Goal: Task Accomplishment & Management: Manage account settings

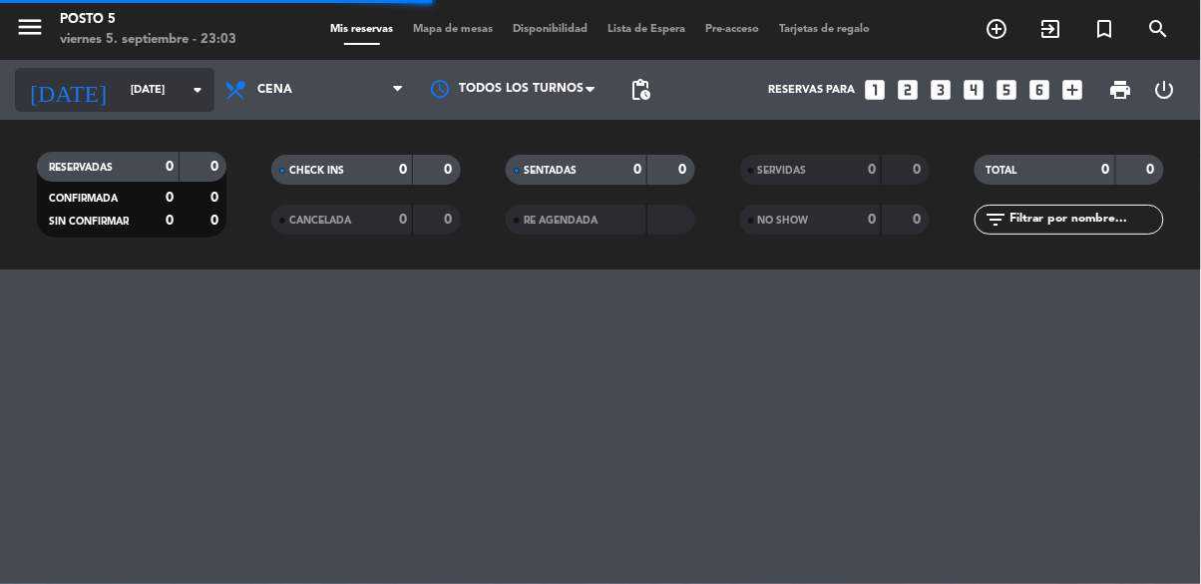
click at [202, 81] on icon "arrow_drop_down" at bounding box center [198, 90] width 24 height 24
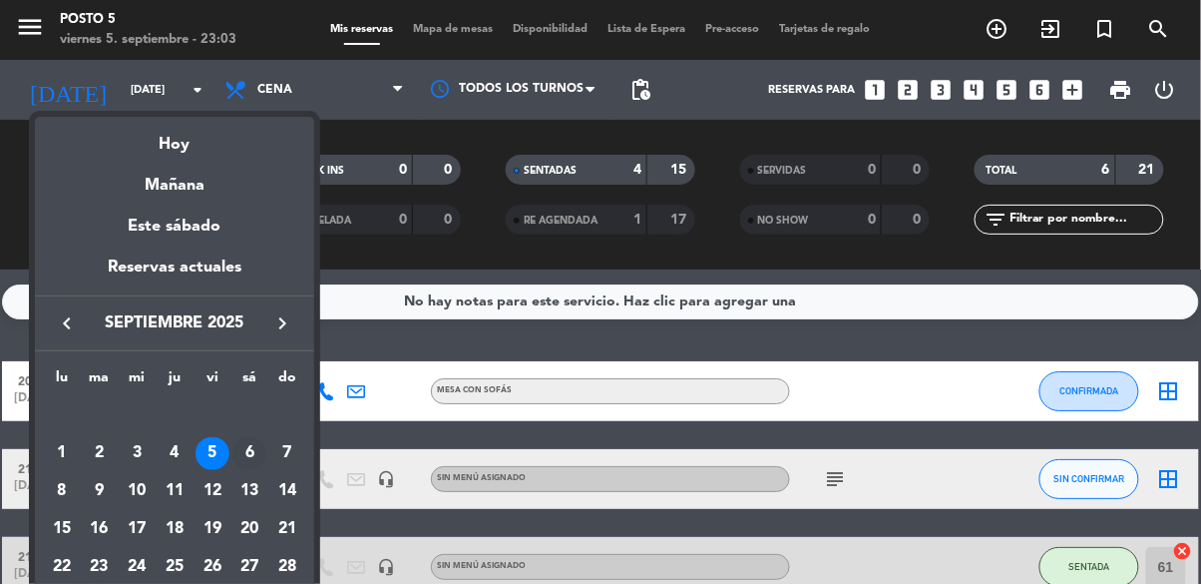
click at [256, 457] on div "6" at bounding box center [249, 454] width 34 height 34
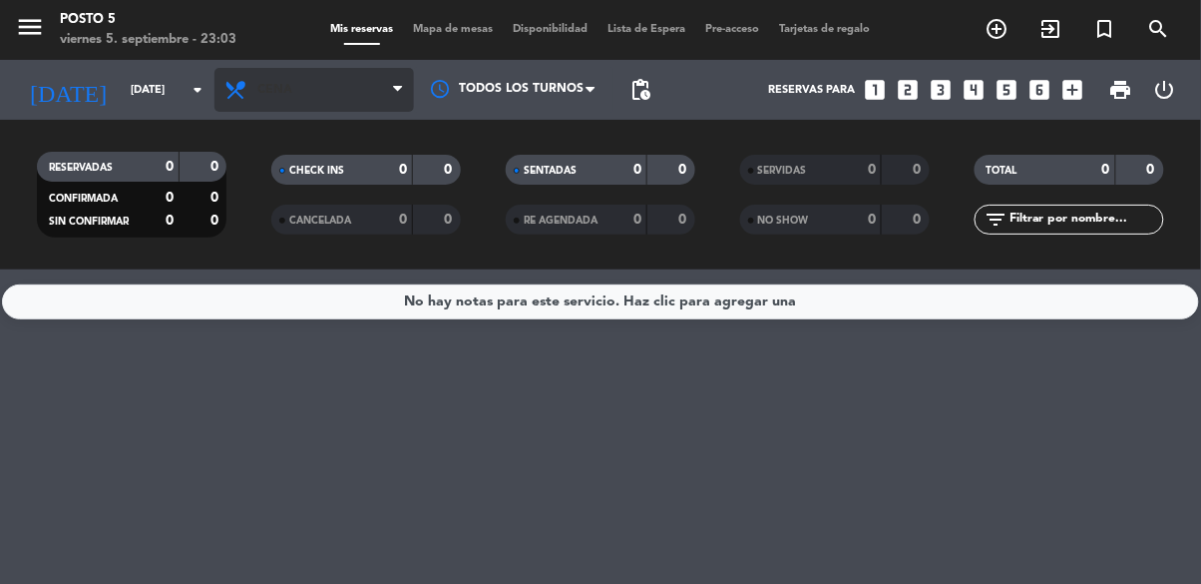
click at [401, 79] on span "Cena" at bounding box center [315, 90] width 200 height 44
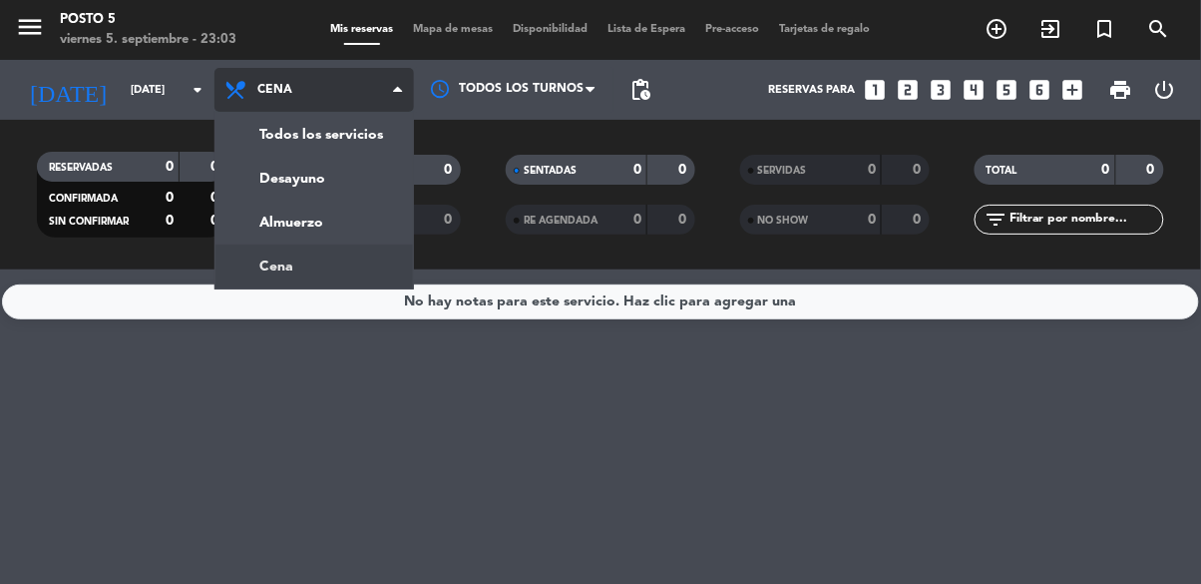
click at [354, 213] on div "menu Posto 5 [DATE] 5. septiembre - 23:03 Mis reservas Mapa de mesas Disponibil…" at bounding box center [600, 134] width 1201 height 269
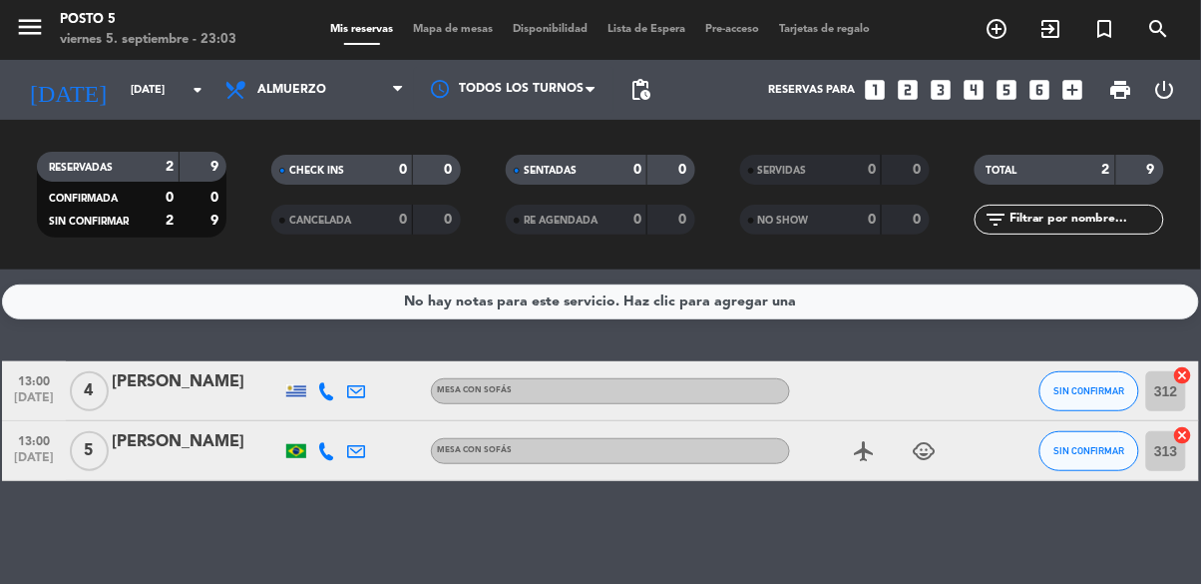
click at [862, 459] on icon "airplanemode_active" at bounding box center [865, 451] width 24 height 24
click at [869, 477] on div "airplanemode_active REGALO DE VIAJE child_care" at bounding box center [880, 450] width 180 height 59
click at [885, 479] on div "airplanemode_active child_care" at bounding box center [880, 450] width 180 height 59
click at [869, 461] on icon "airplanemode_active" at bounding box center [865, 451] width 24 height 24
click at [924, 449] on icon "child_care" at bounding box center [925, 451] width 24 height 24
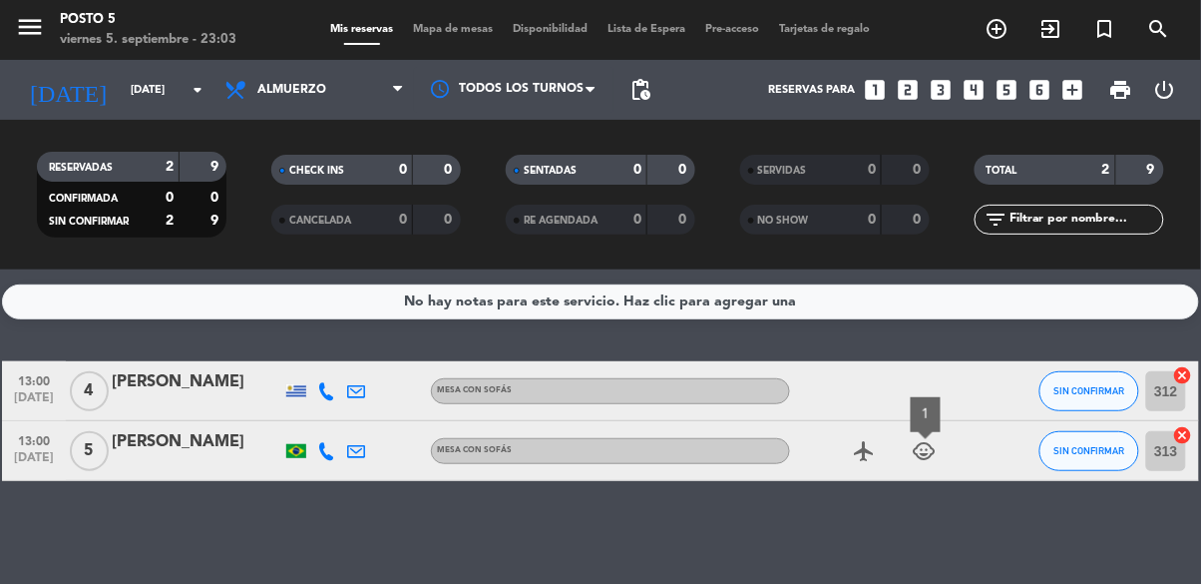
click at [882, 480] on div "13:00 [DATE] 5 [PERSON_NAME] MESA CON SOFÁS airplanemode_active child_care 1 SI…" at bounding box center [600, 451] width 1197 height 60
click at [873, 485] on div "No hay notas para este servicio. Haz clic para agregar una 13:00 [DATE] 4 [PERS…" at bounding box center [600, 426] width 1201 height 314
click at [859, 446] on icon "airplanemode_active" at bounding box center [865, 451] width 24 height 24
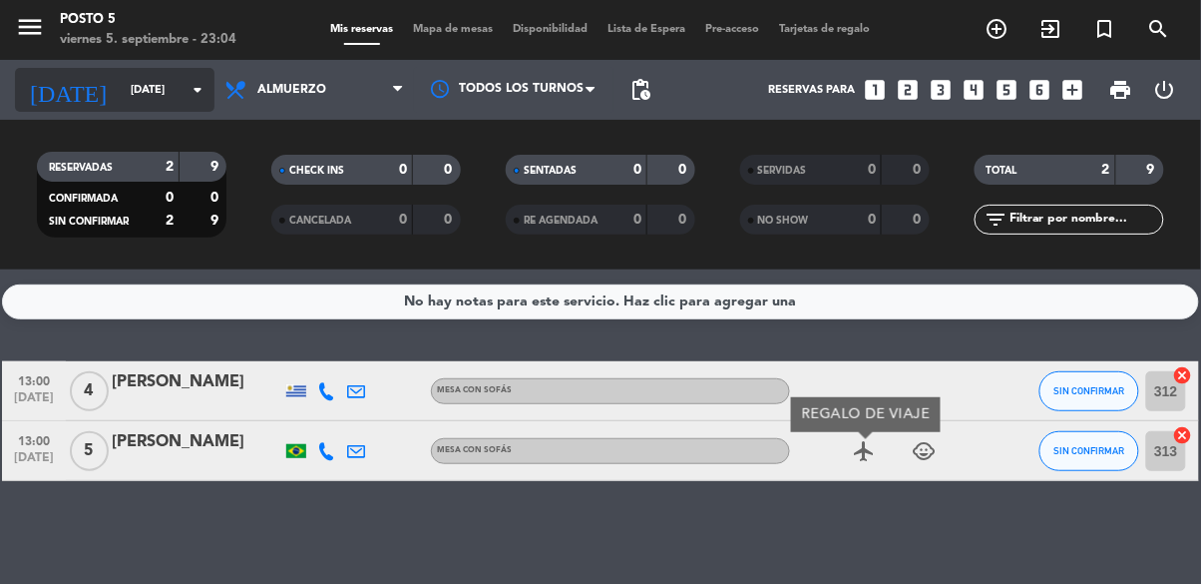
click at [180, 89] on input "[DATE]" at bounding box center [196, 90] width 150 height 33
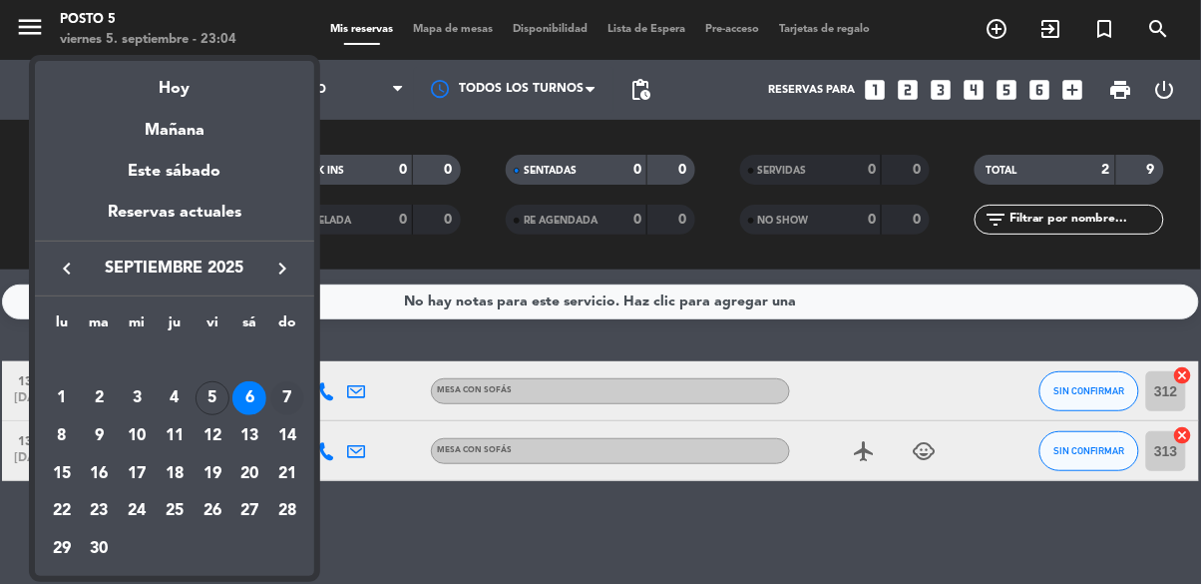
click at [274, 395] on div "7" at bounding box center [287, 398] width 34 height 34
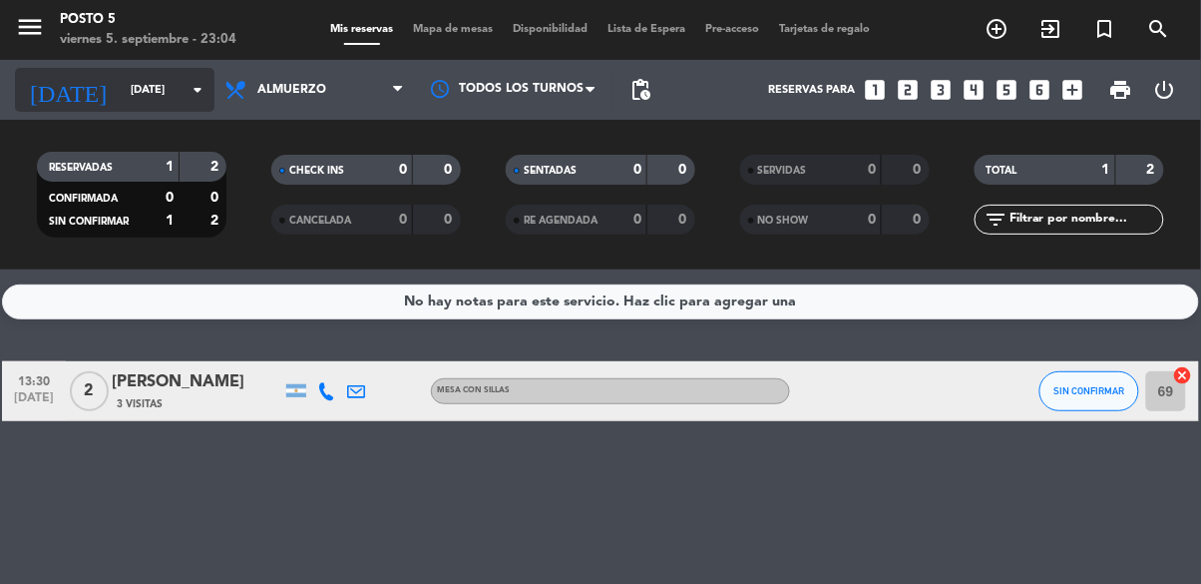
click at [187, 105] on input "[DATE]" at bounding box center [196, 90] width 150 height 33
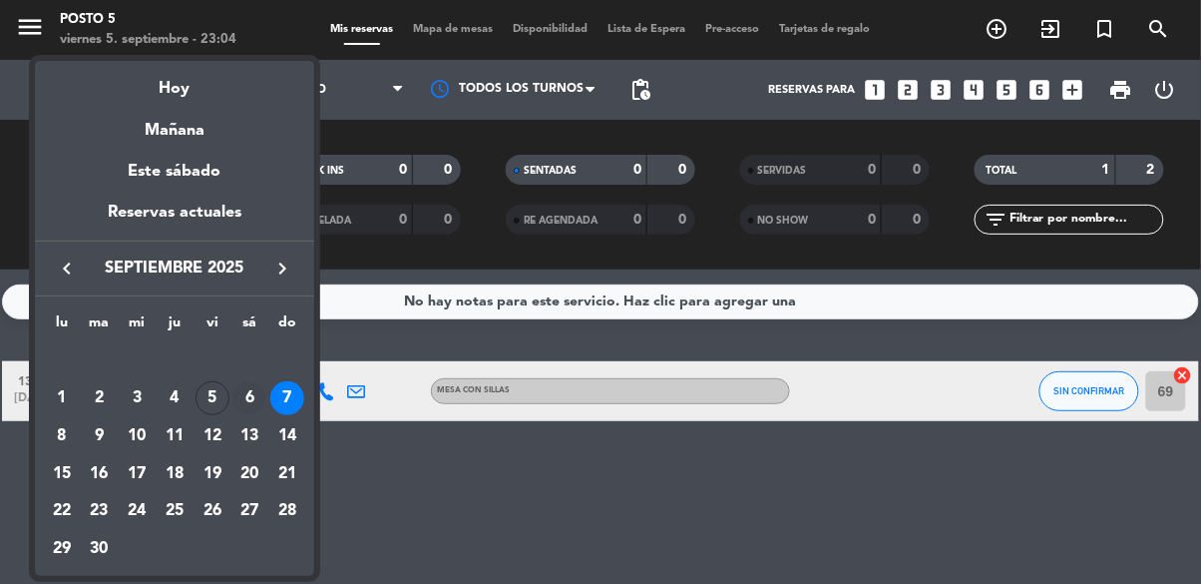
click at [237, 396] on div "6" at bounding box center [249, 398] width 34 height 34
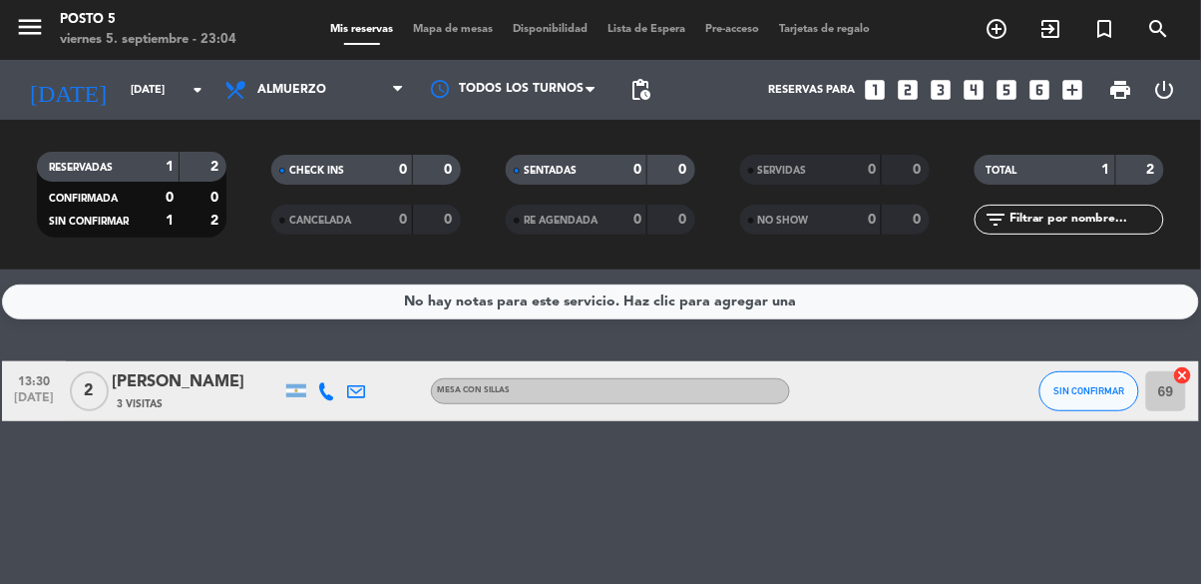
type input "[DATE]"
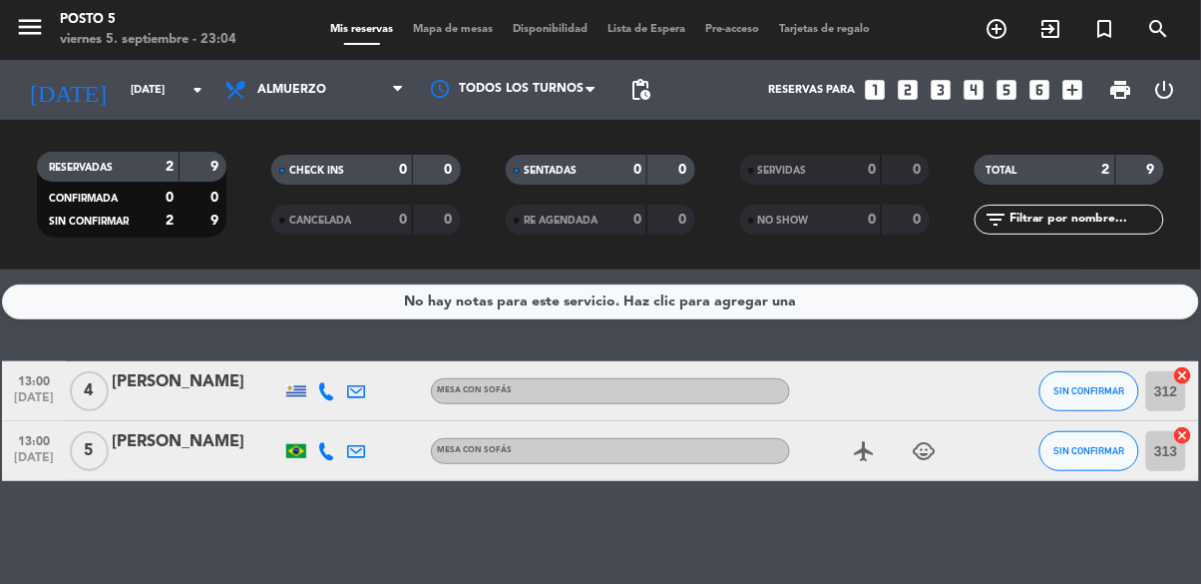
click at [966, 487] on div "No hay notas para este servicio. Haz clic para agregar una 13:00 [DATE] 4 [PERS…" at bounding box center [600, 426] width 1201 height 314
click at [934, 452] on icon "child_care" at bounding box center [925, 451] width 24 height 24
click at [934, 461] on icon "child_care" at bounding box center [925, 451] width 24 height 24
click at [644, 24] on span "Lista de Espera" at bounding box center [648, 29] width 98 height 11
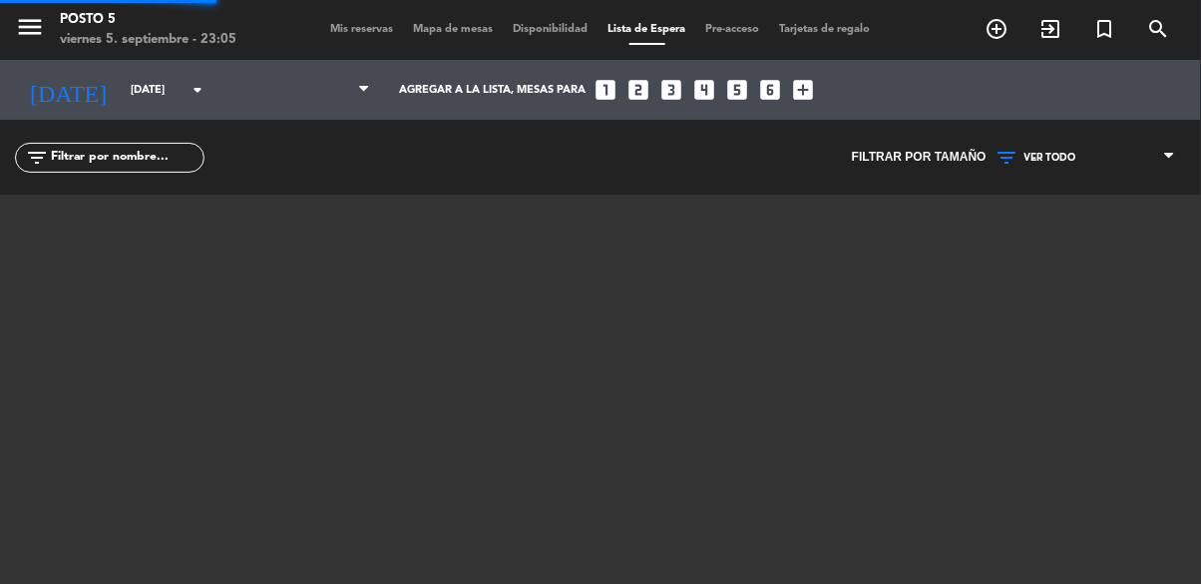
click at [418, 24] on span "Mapa de mesas" at bounding box center [454, 29] width 100 height 11
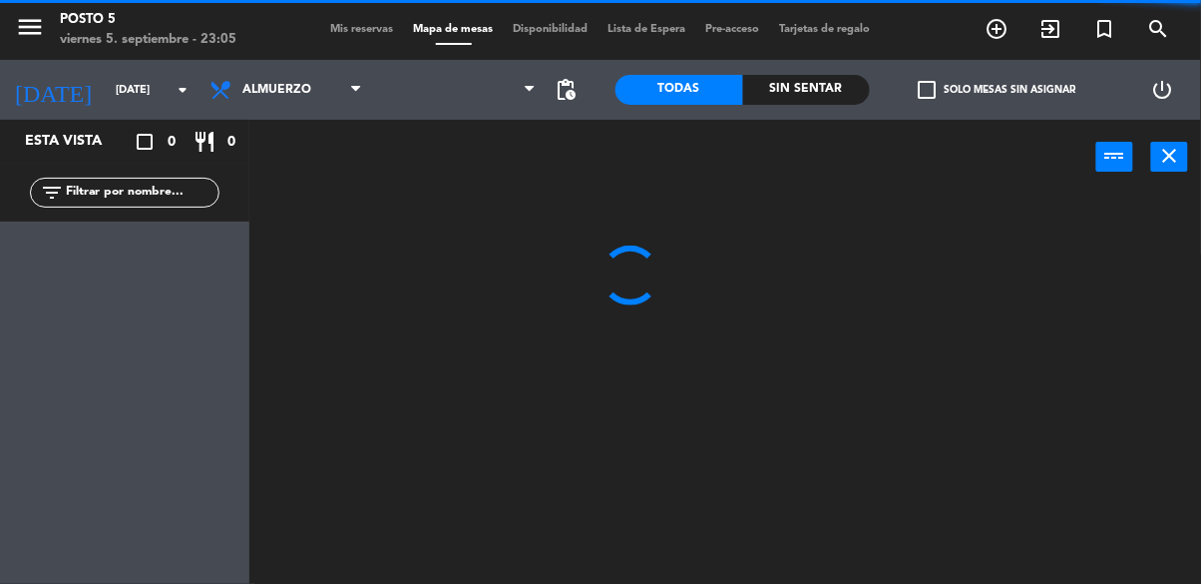
click at [367, 24] on span "Mis reservas" at bounding box center [362, 29] width 83 height 11
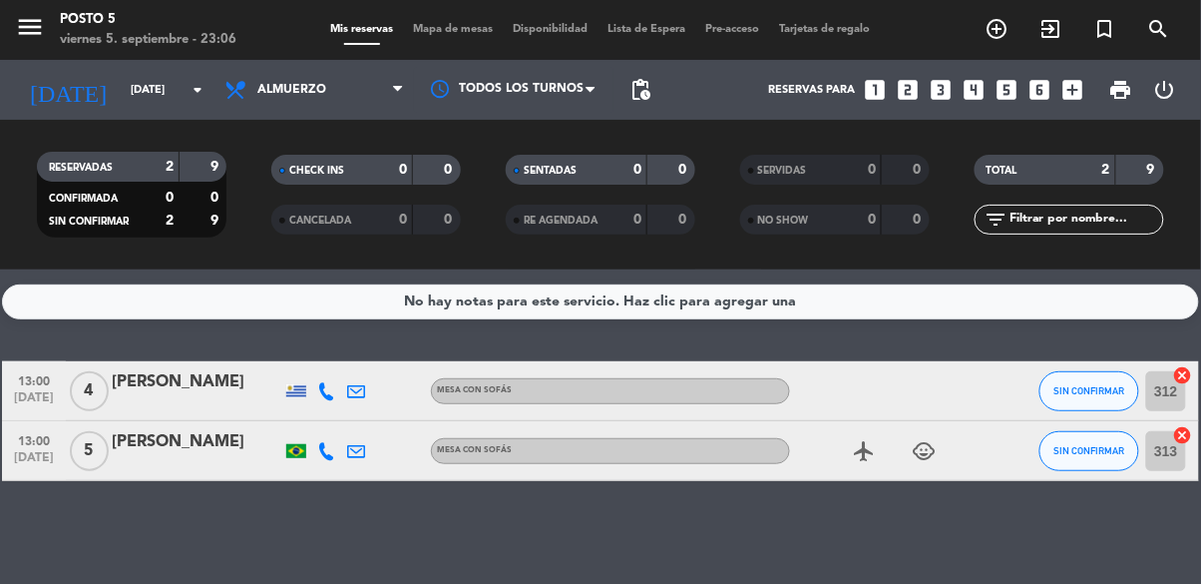
click at [1158, 583] on div "No hay notas para este servicio. Haz clic para agregar una 13:00 [DATE] 4 [PERS…" at bounding box center [600, 426] width 1201 height 314
